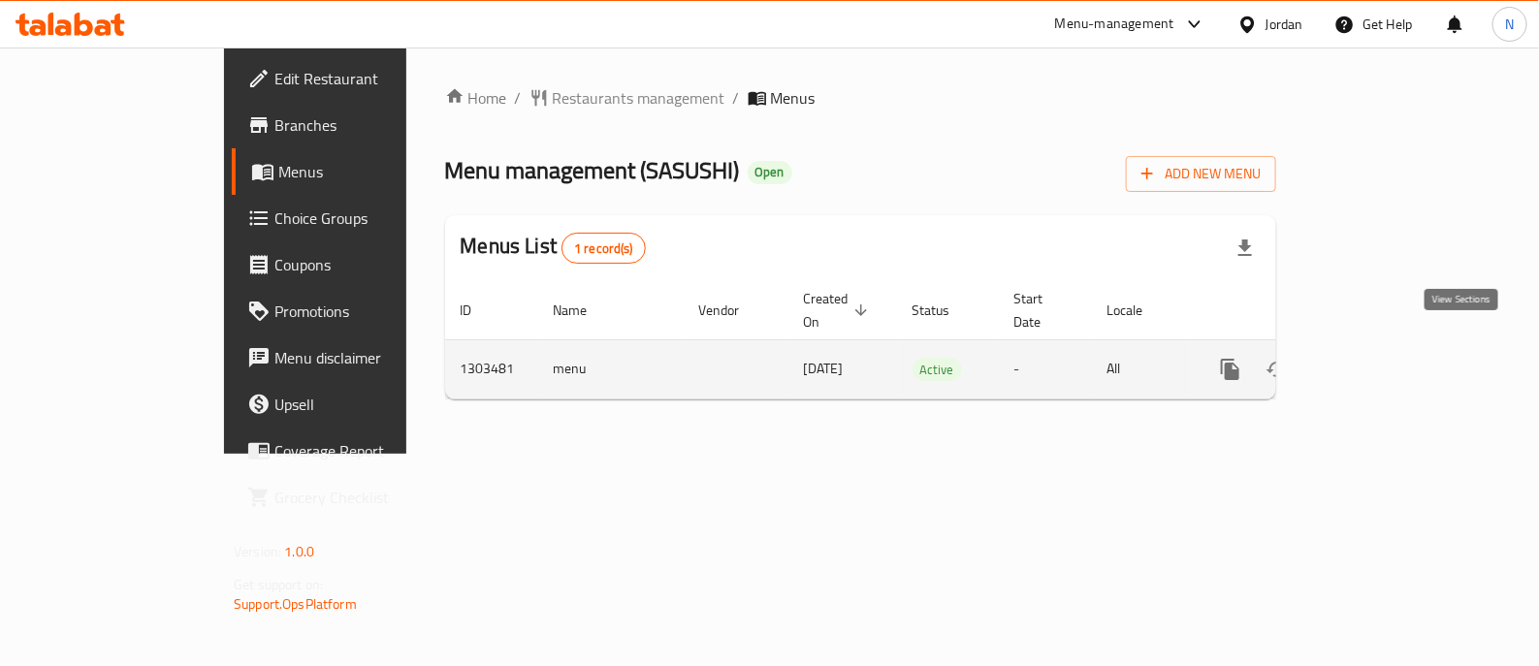
click at [1394, 346] on link "enhanced table" at bounding box center [1370, 369] width 47 height 47
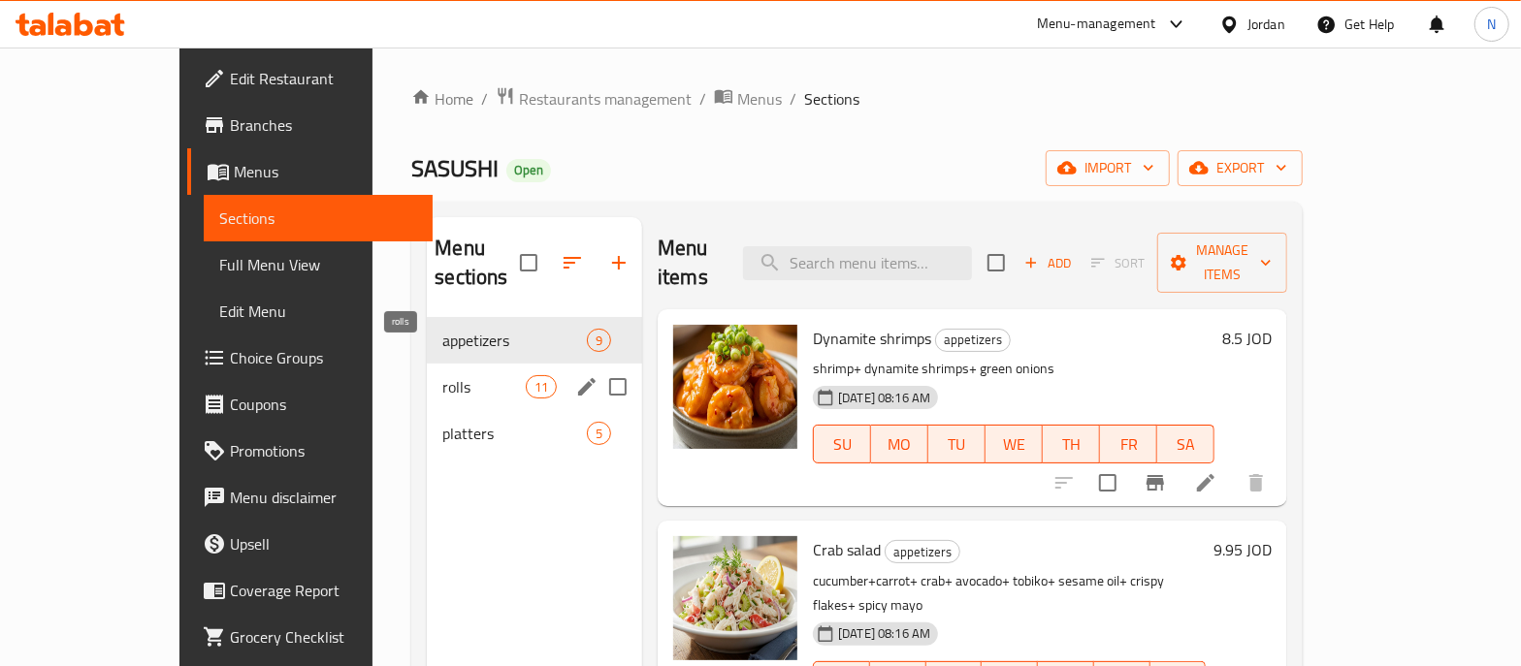
click at [442, 375] on span "rolls" at bounding box center [483, 386] width 82 height 23
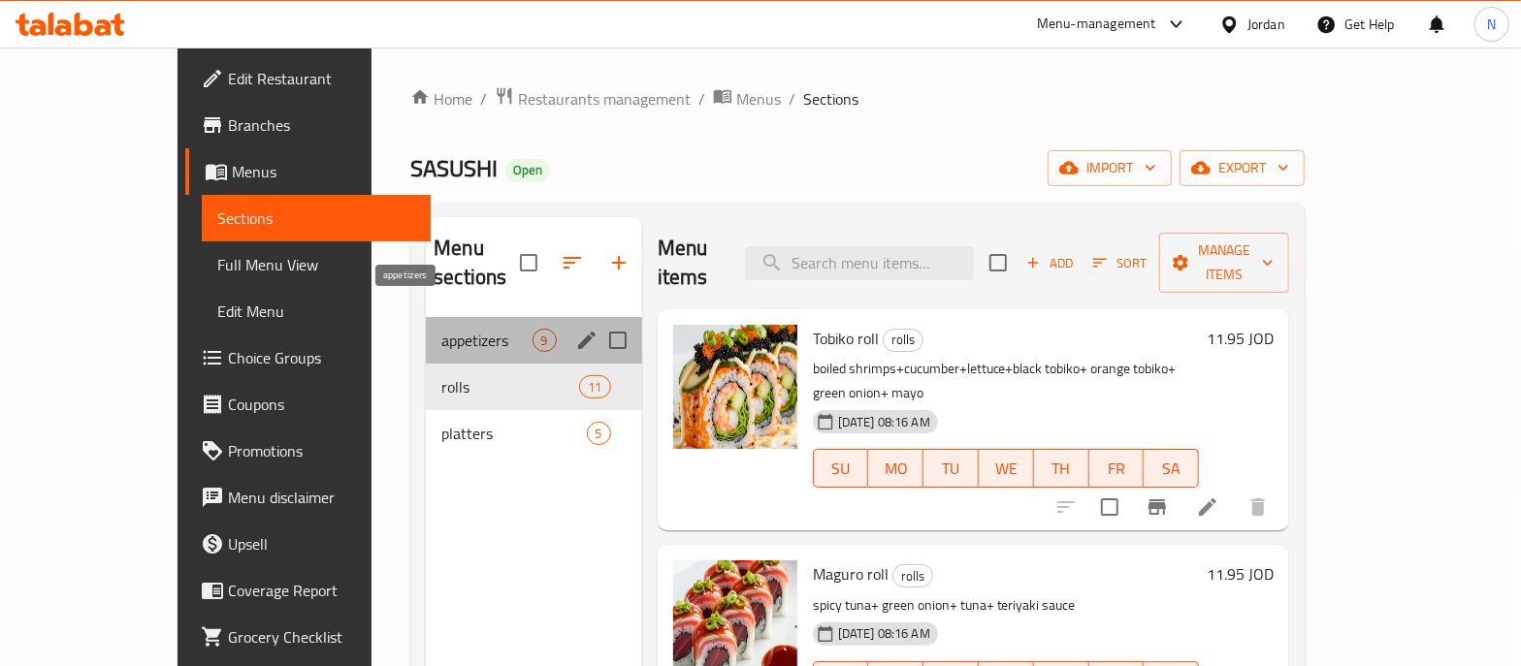
click at [441, 329] on span "appetizers" at bounding box center [486, 340] width 90 height 23
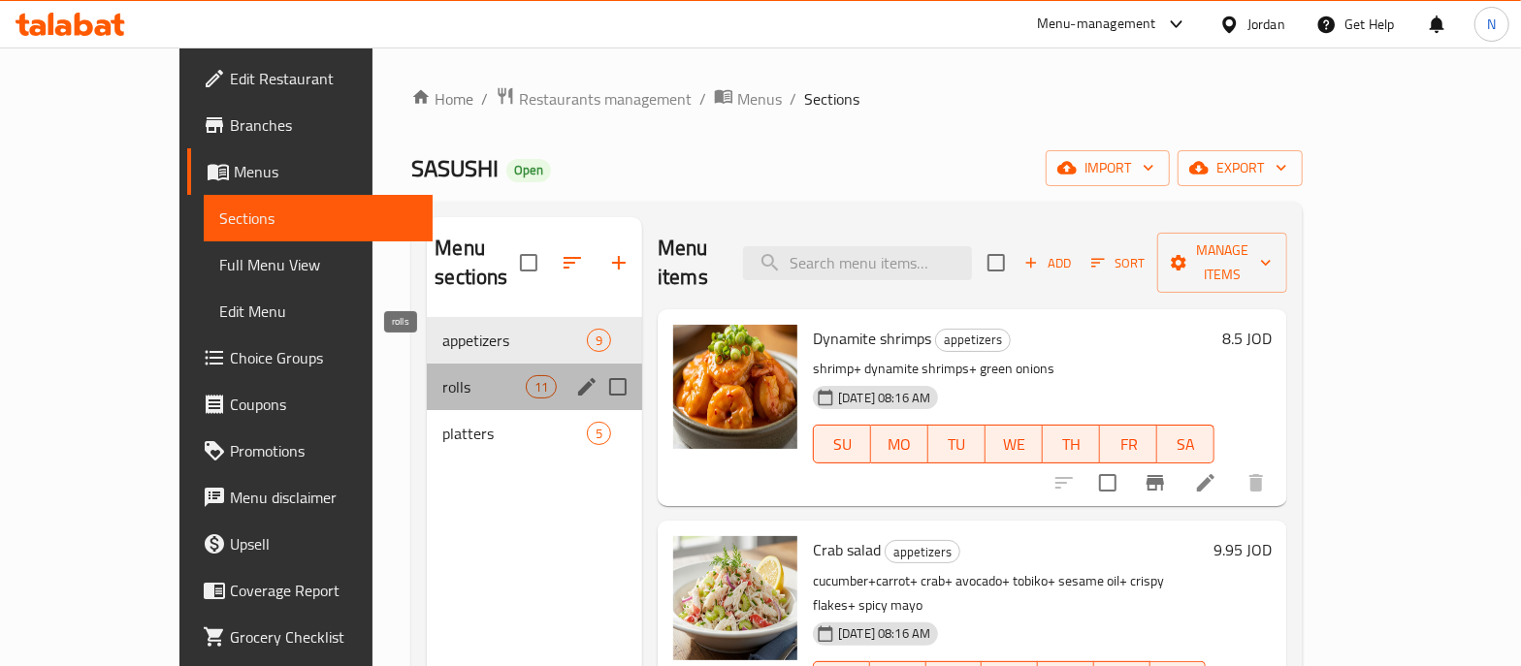
click at [442, 375] on span "rolls" at bounding box center [483, 386] width 82 height 23
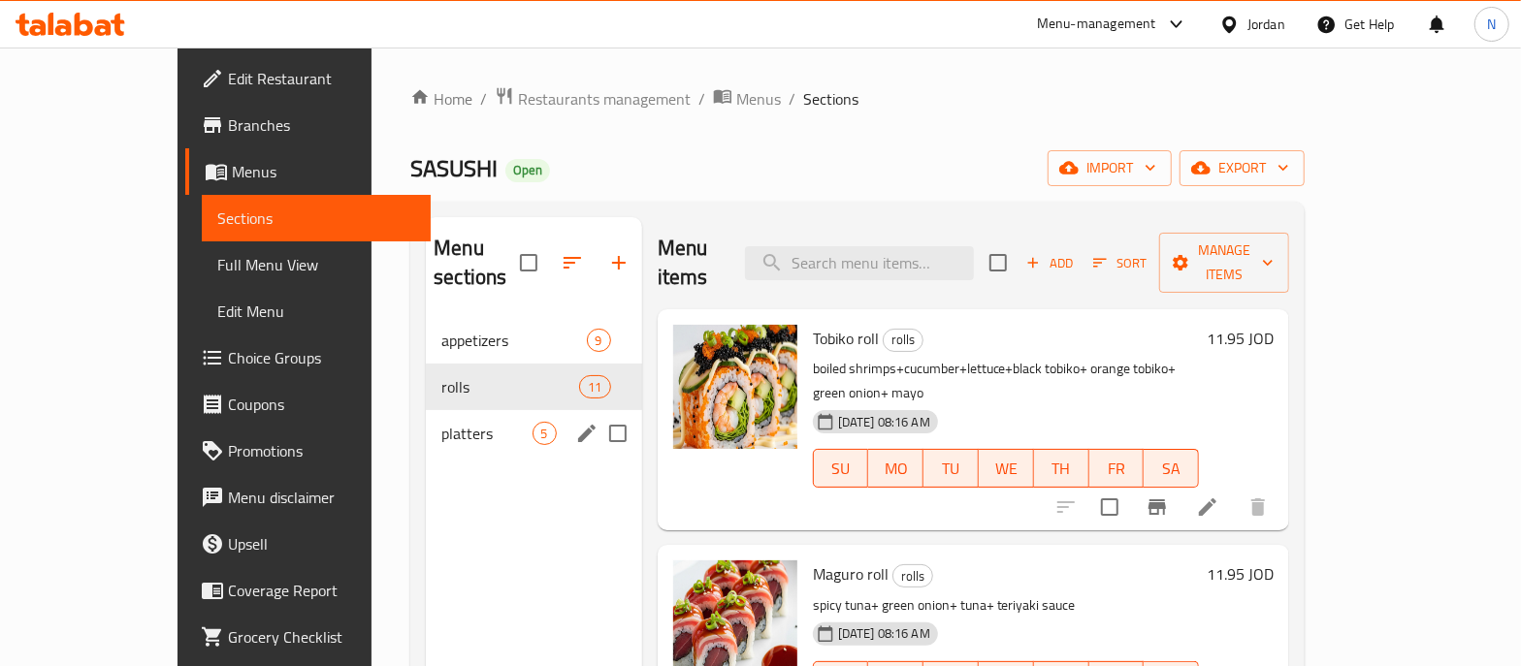
click at [426, 410] on div "platters 5" at bounding box center [533, 433] width 215 height 47
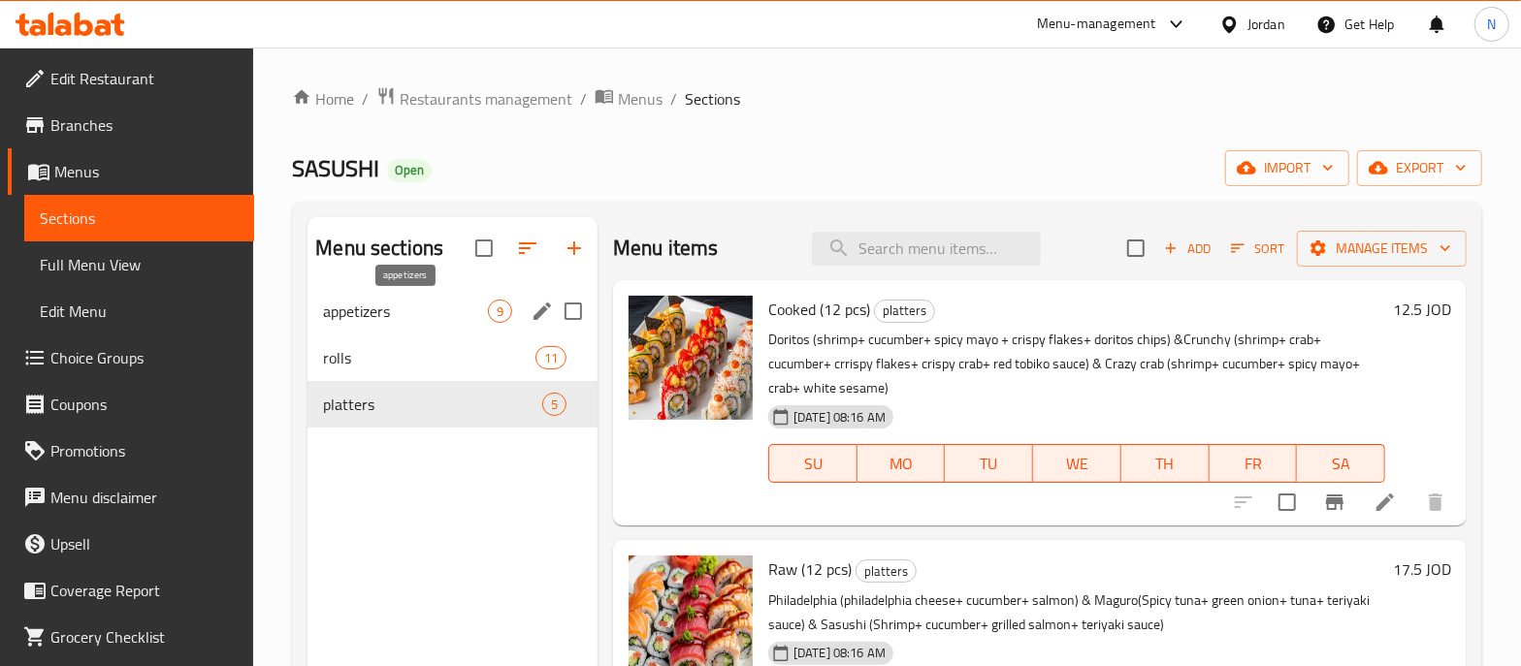
click at [432, 312] on span "appetizers" at bounding box center [405, 311] width 165 height 23
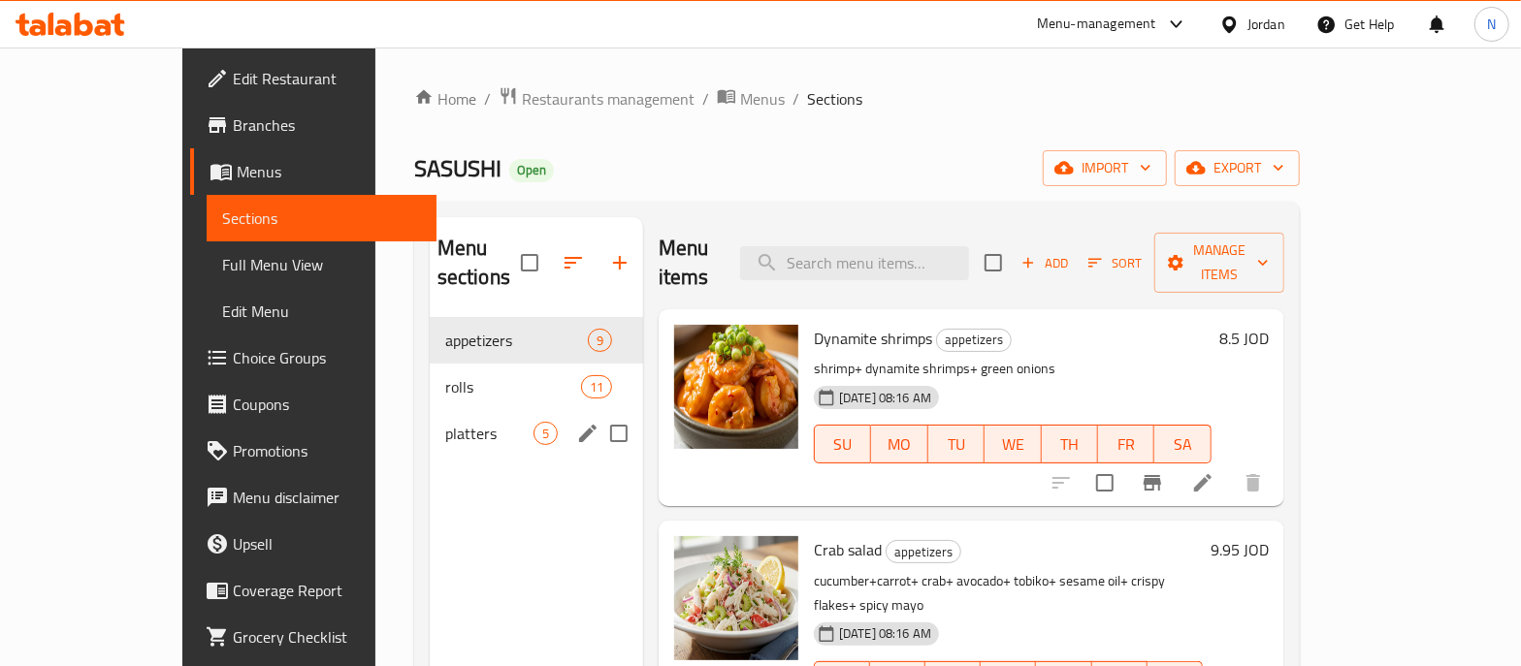
click at [430, 410] on div "platters 5" at bounding box center [536, 433] width 213 height 47
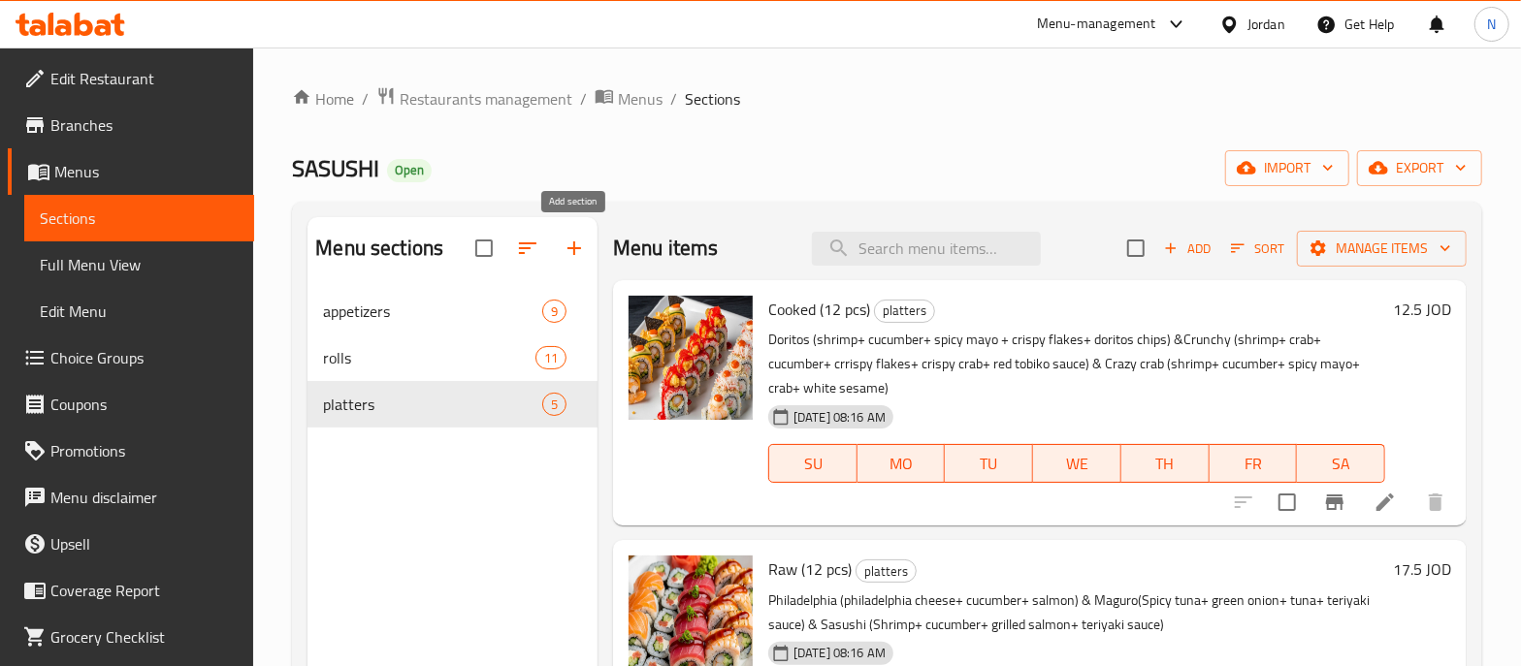
click at [577, 254] on icon "button" at bounding box center [574, 248] width 23 height 23
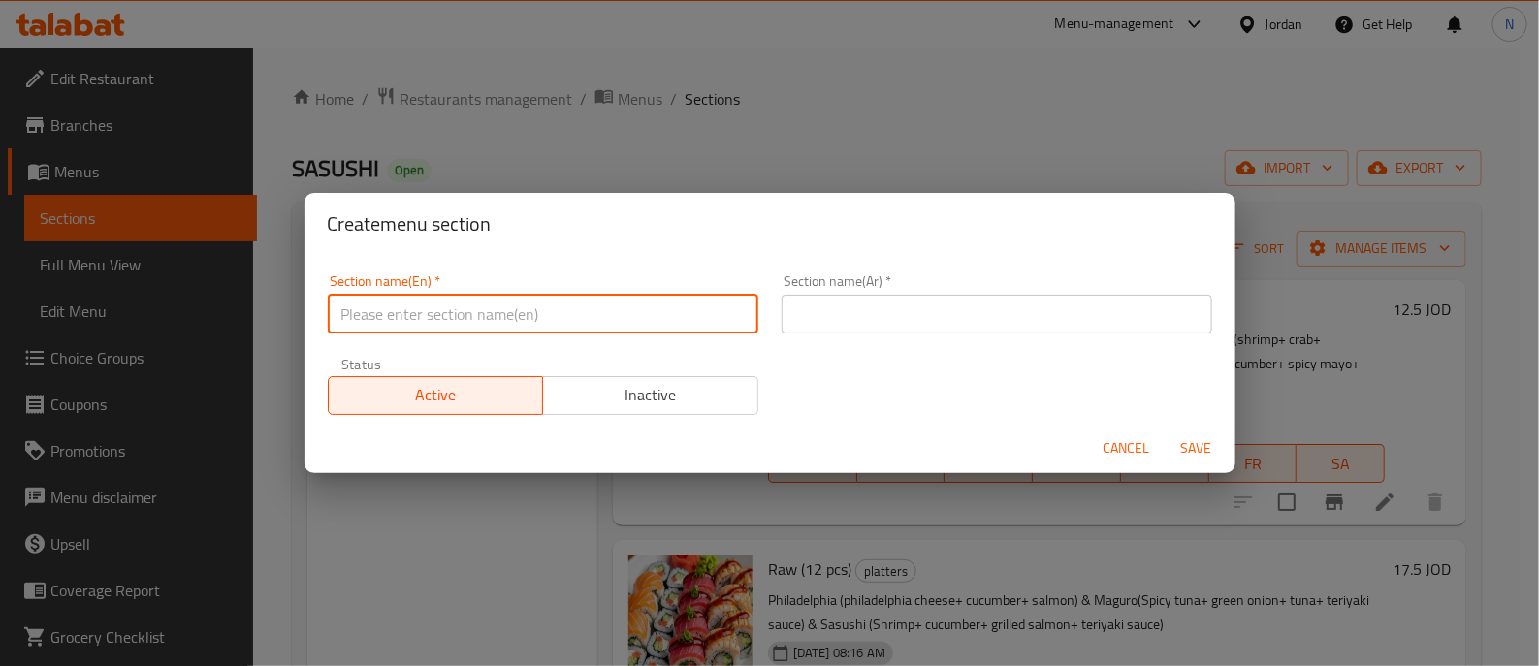
click at [519, 325] on input "text" at bounding box center [543, 314] width 431 height 39
type input "Baked Rolls"
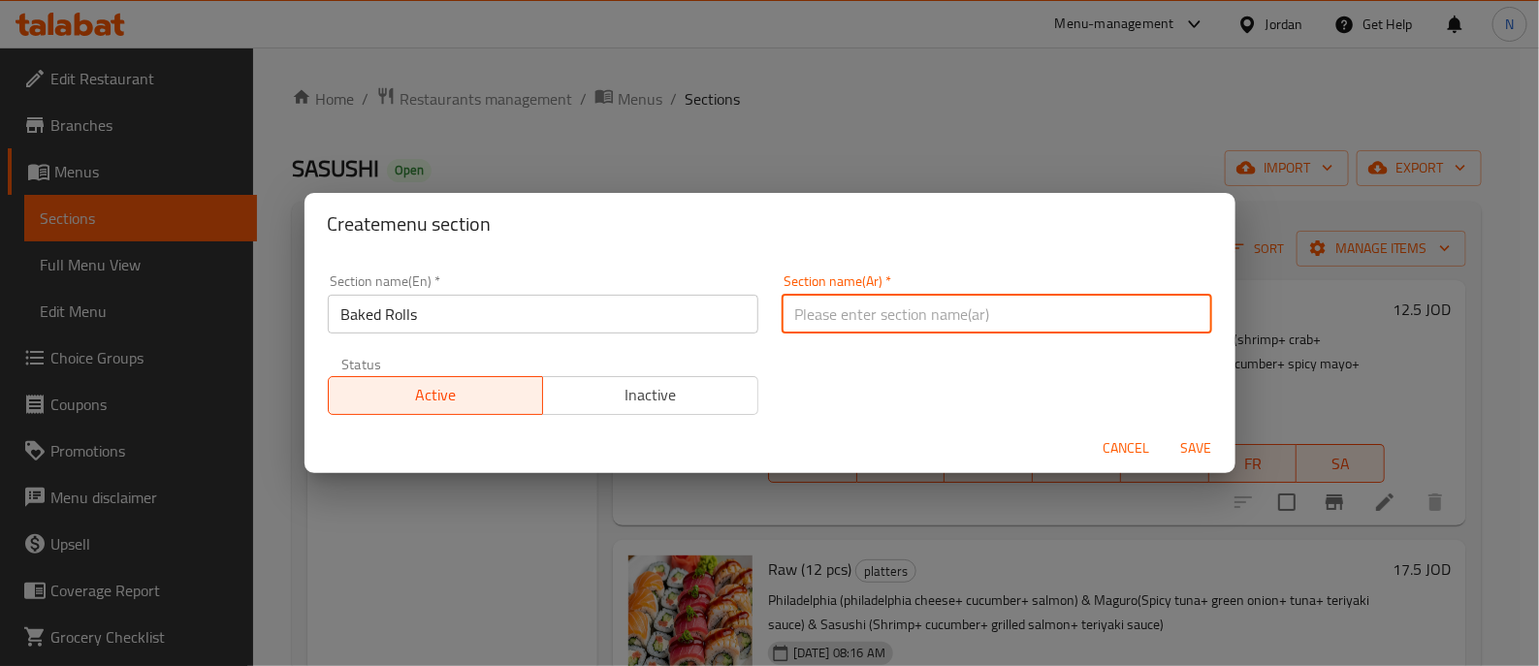
click at [802, 309] on input "text" at bounding box center [997, 314] width 431 height 39
click at [852, 304] on input "text" at bounding box center [997, 314] width 431 height 39
type input "رولات مخبوزة"
click at [1196, 454] on span "Save" at bounding box center [1197, 448] width 47 height 24
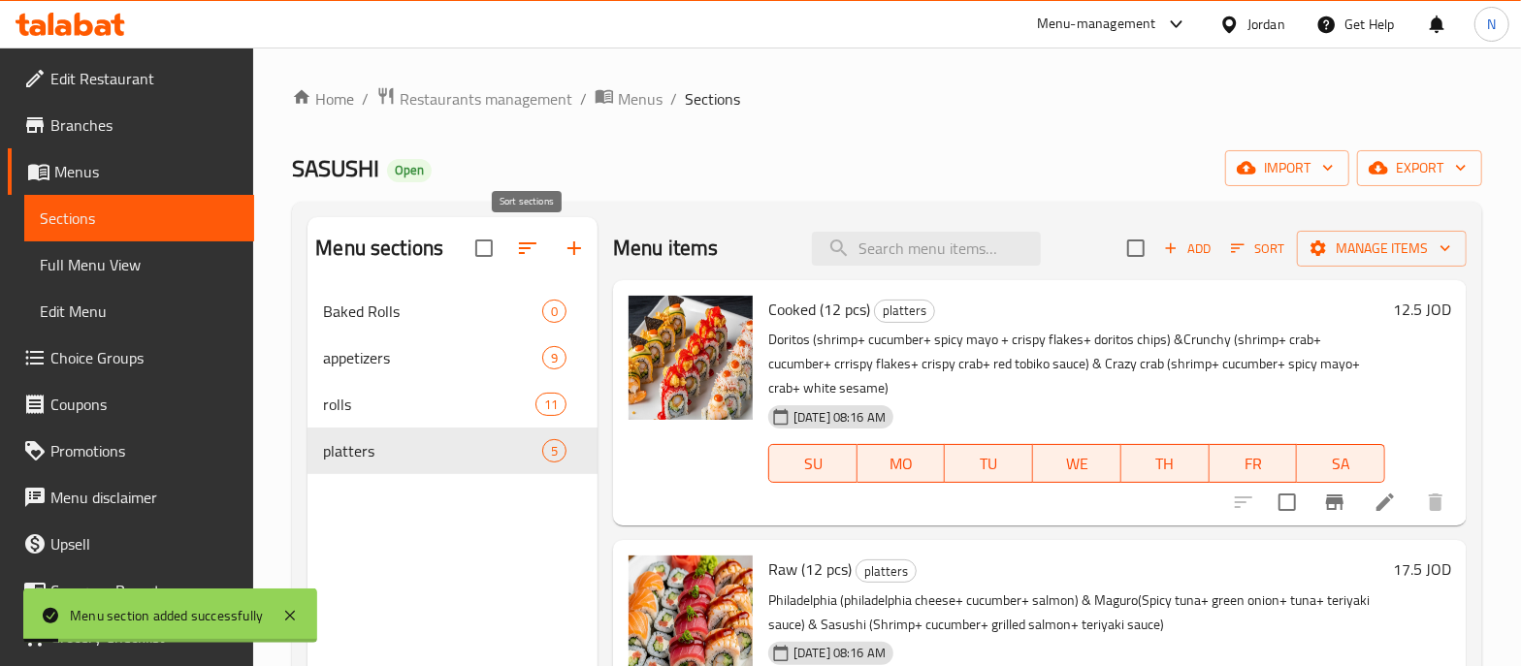
click at [525, 249] on icon "button" at bounding box center [527, 248] width 17 height 12
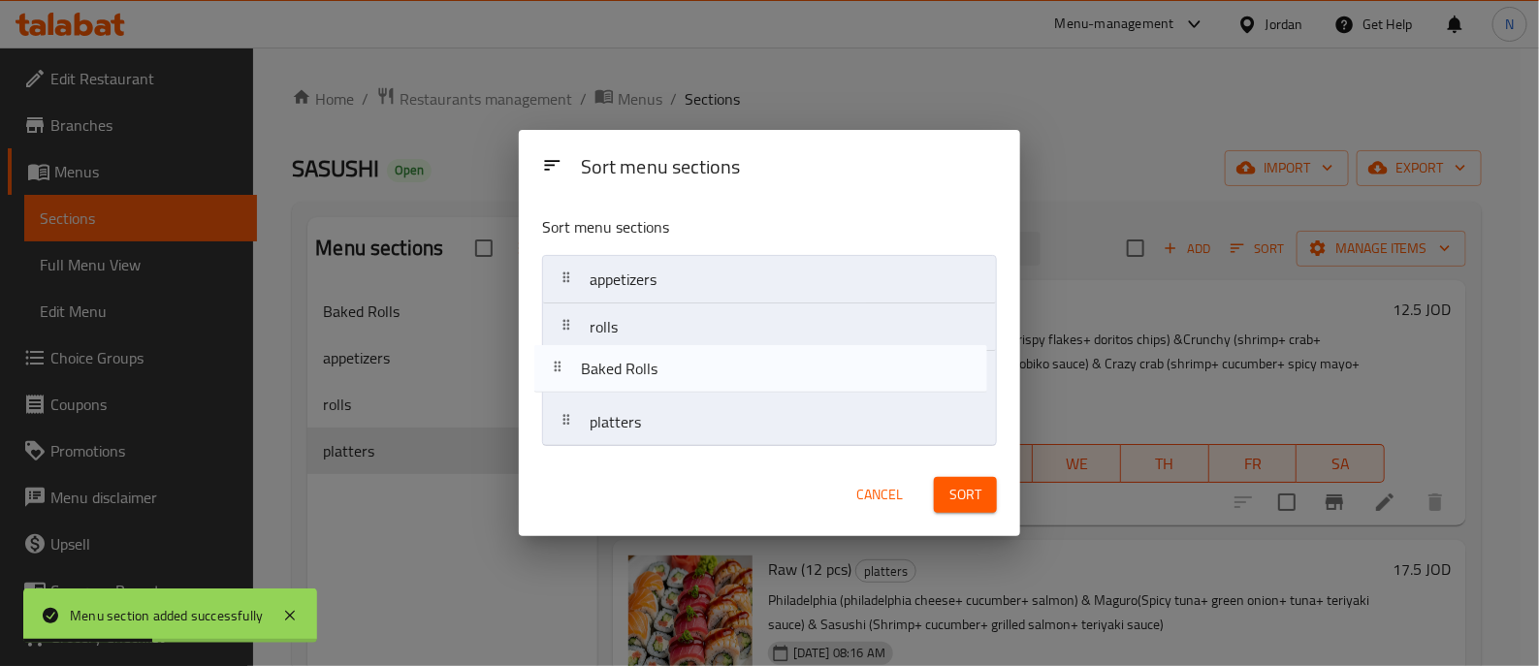
drag, startPoint x: 712, startPoint y: 281, endPoint x: 703, endPoint y: 379, distance: 98.3
click at [703, 379] on nav "Baked Rolls appetizers rolls platters" at bounding box center [769, 351] width 455 height 192
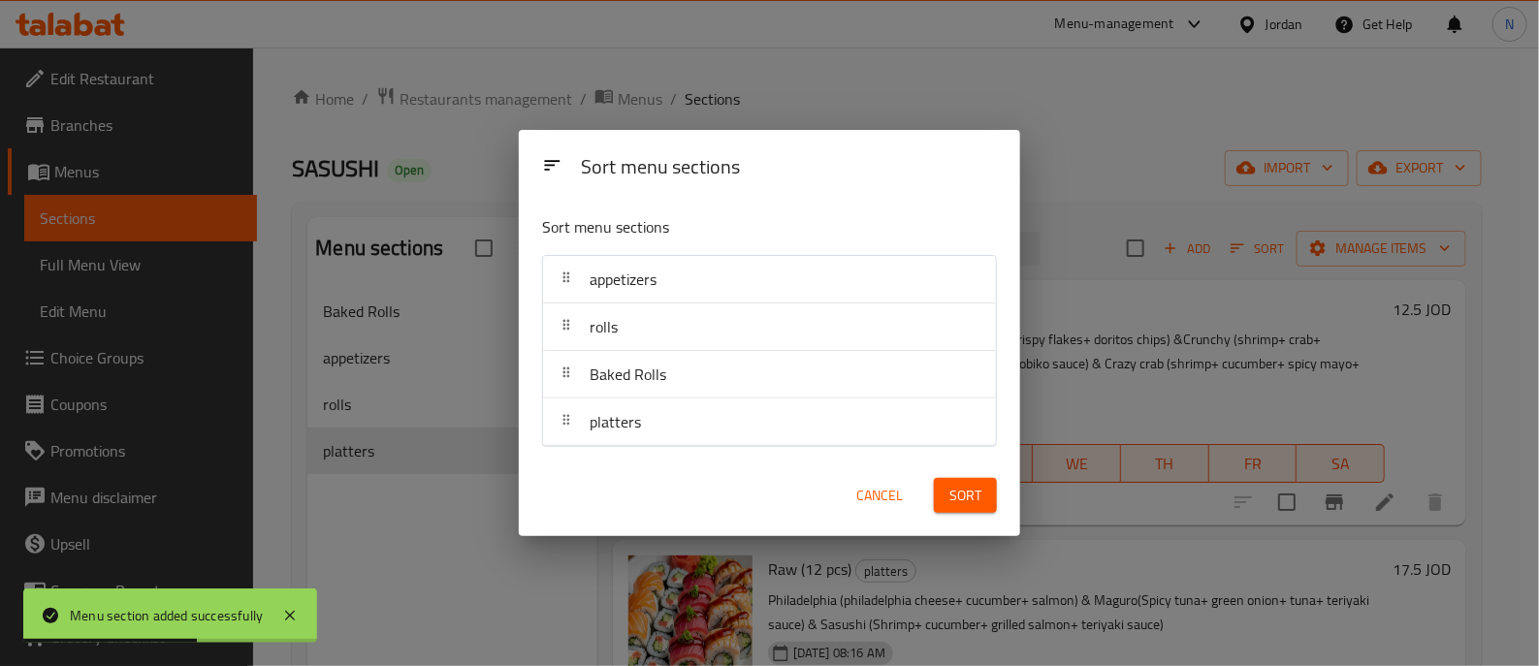
click at [959, 495] on span "Sort" at bounding box center [965, 496] width 32 height 24
